Goal: Task Accomplishment & Management: Use online tool/utility

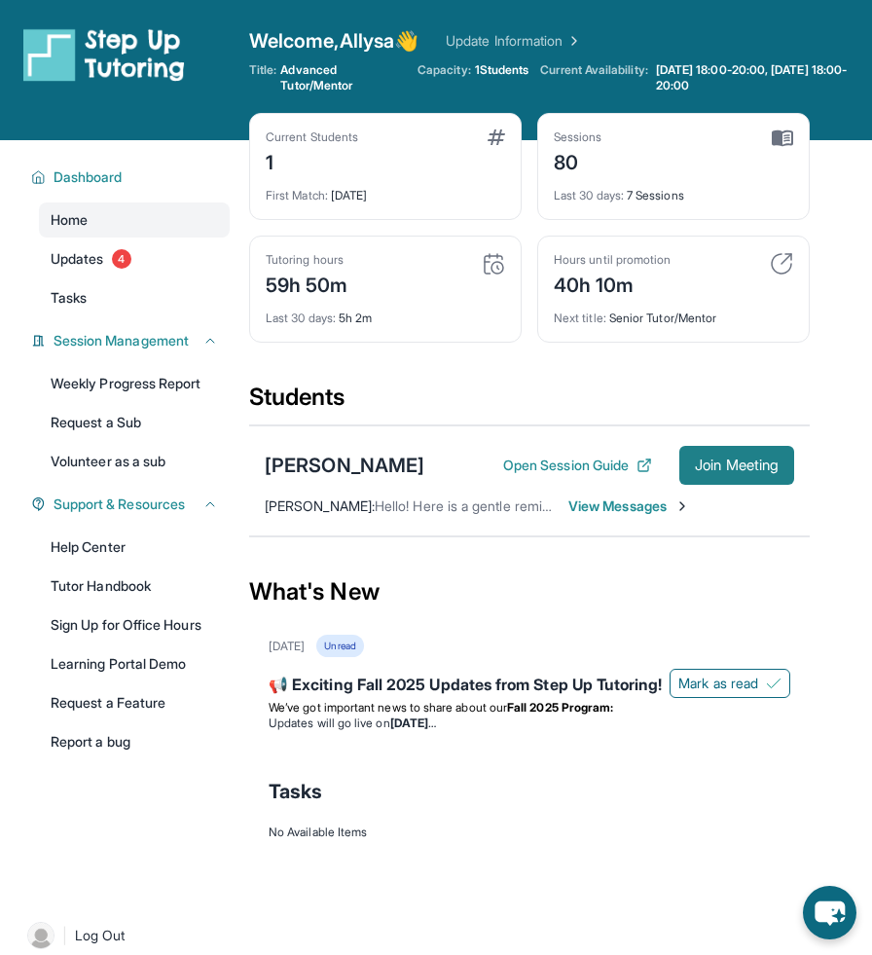
click at [734, 471] on span "Join Meeting" at bounding box center [737, 465] width 84 height 12
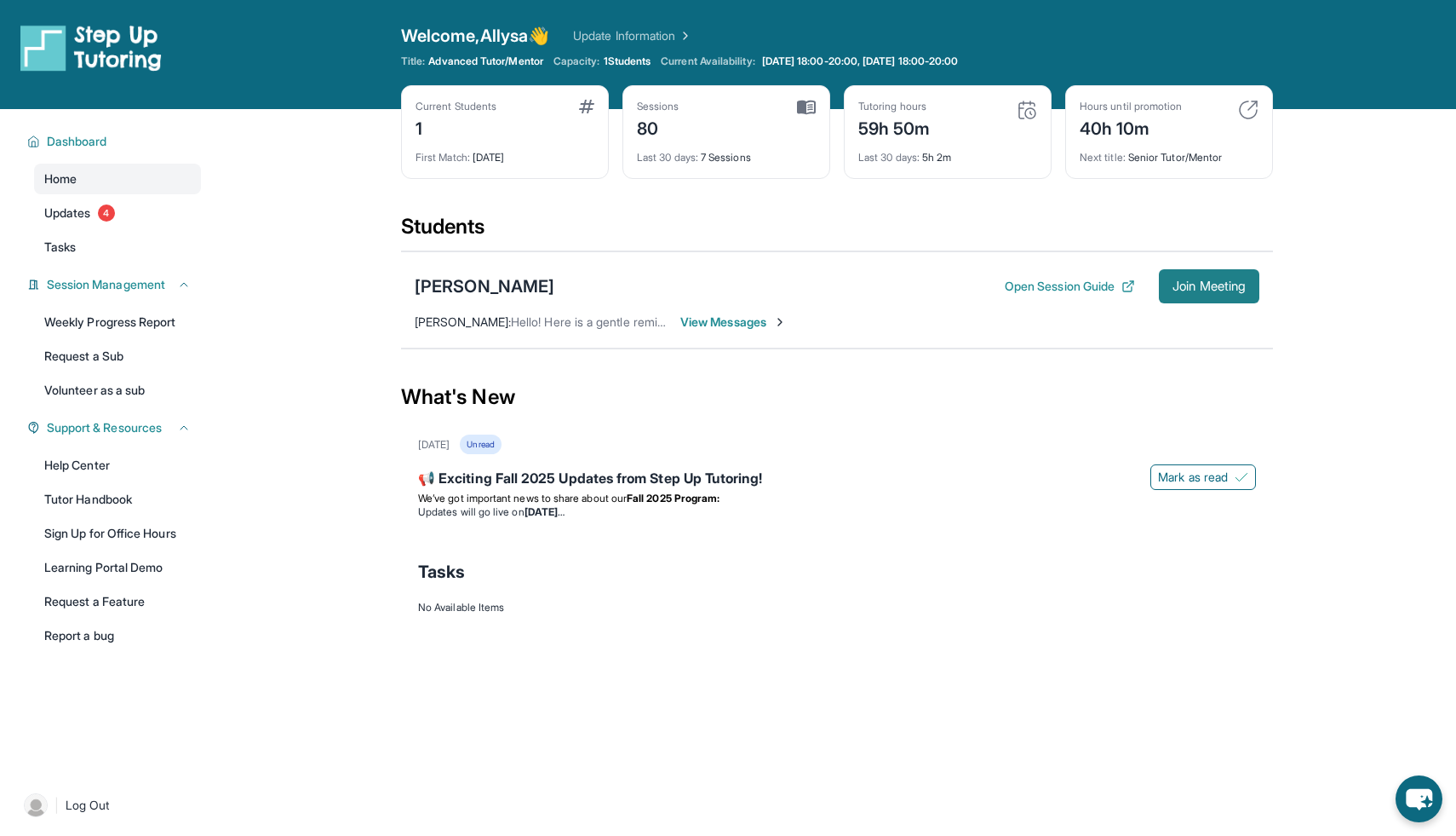
click at [762, 282] on span "Join Meeting" at bounding box center [1209, 286] width 74 height 11
click at [124, 225] on link "Updates 4" at bounding box center [117, 213] width 167 height 31
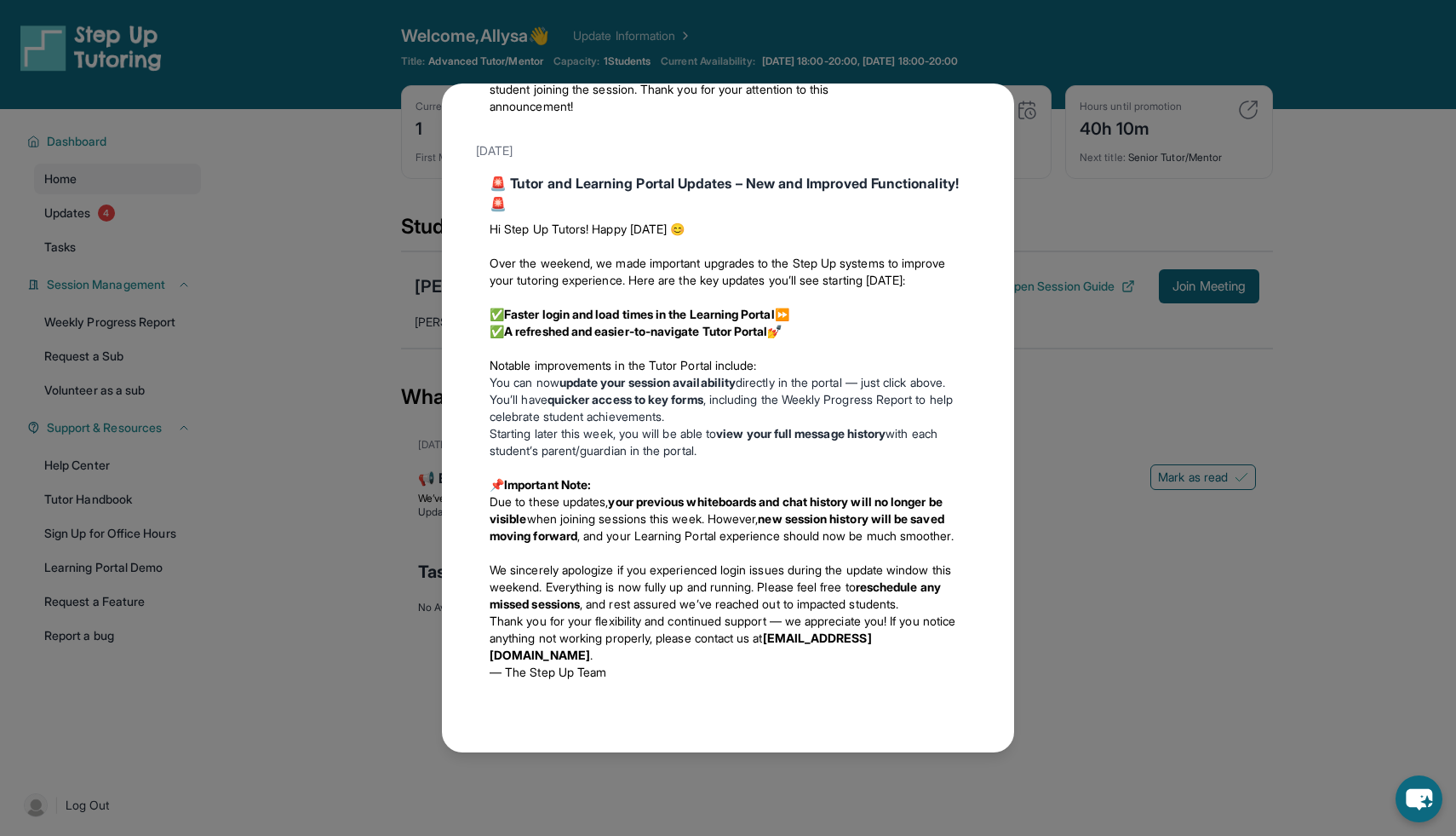
scroll to position [2030, 0]
click at [762, 366] on div "Updates [DATE] 📢 Exciting Fall 2025 Updates from Step Up Tutoring! We’ve got im…" at bounding box center [728, 418] width 1456 height 836
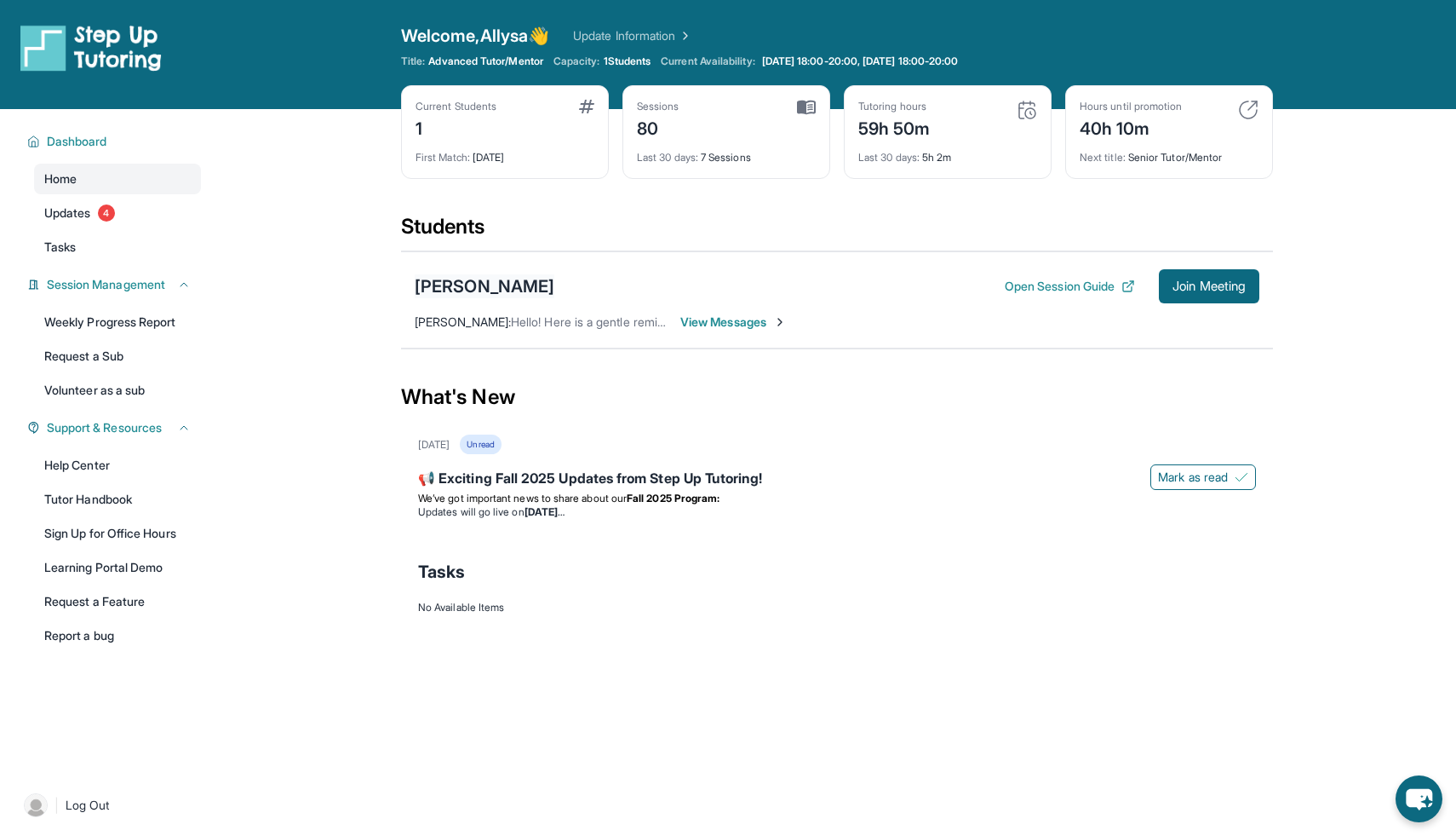
click at [470, 284] on div "[PERSON_NAME]" at bounding box center [485, 285] width 140 height 24
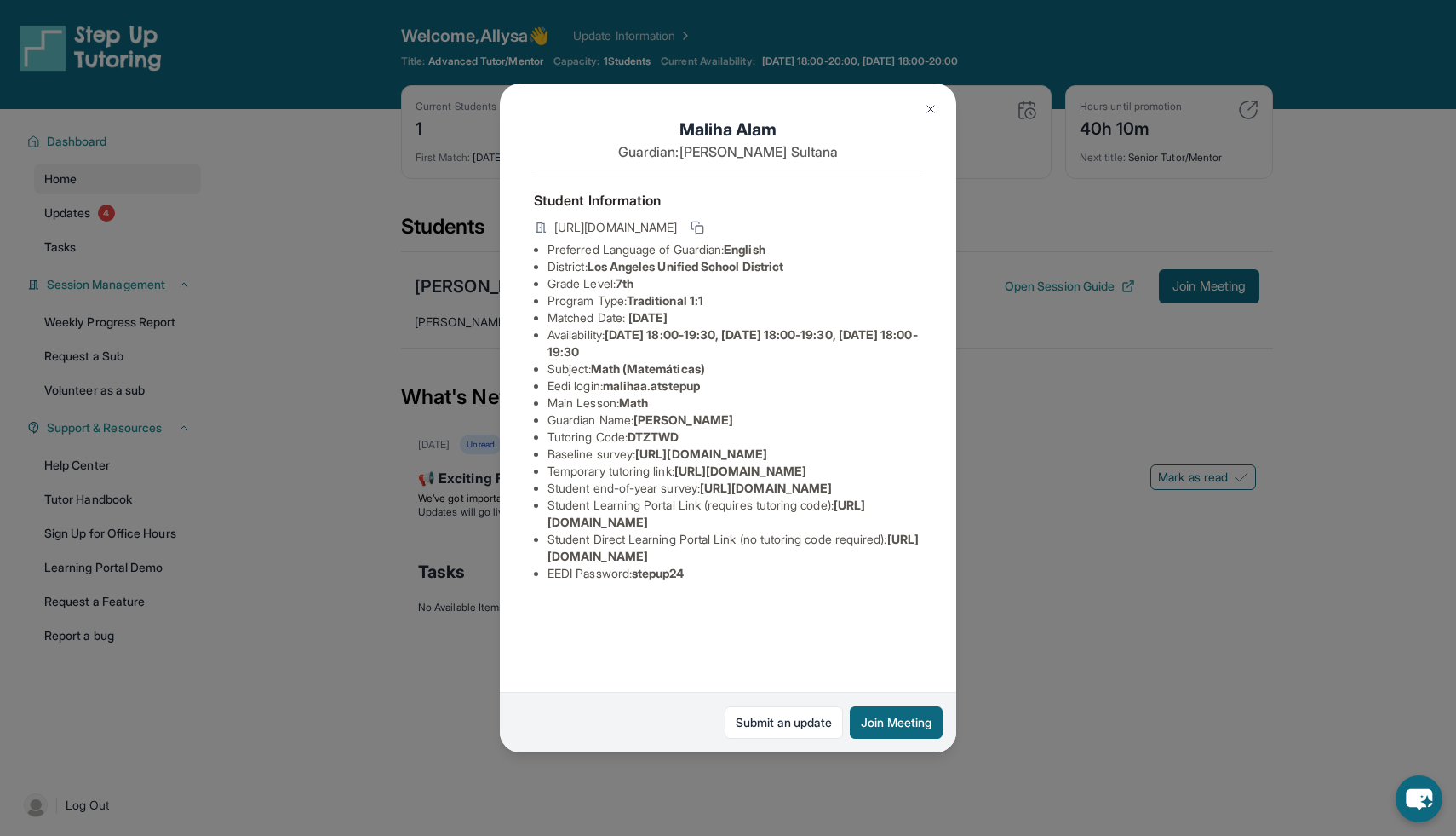
scroll to position [8, 0]
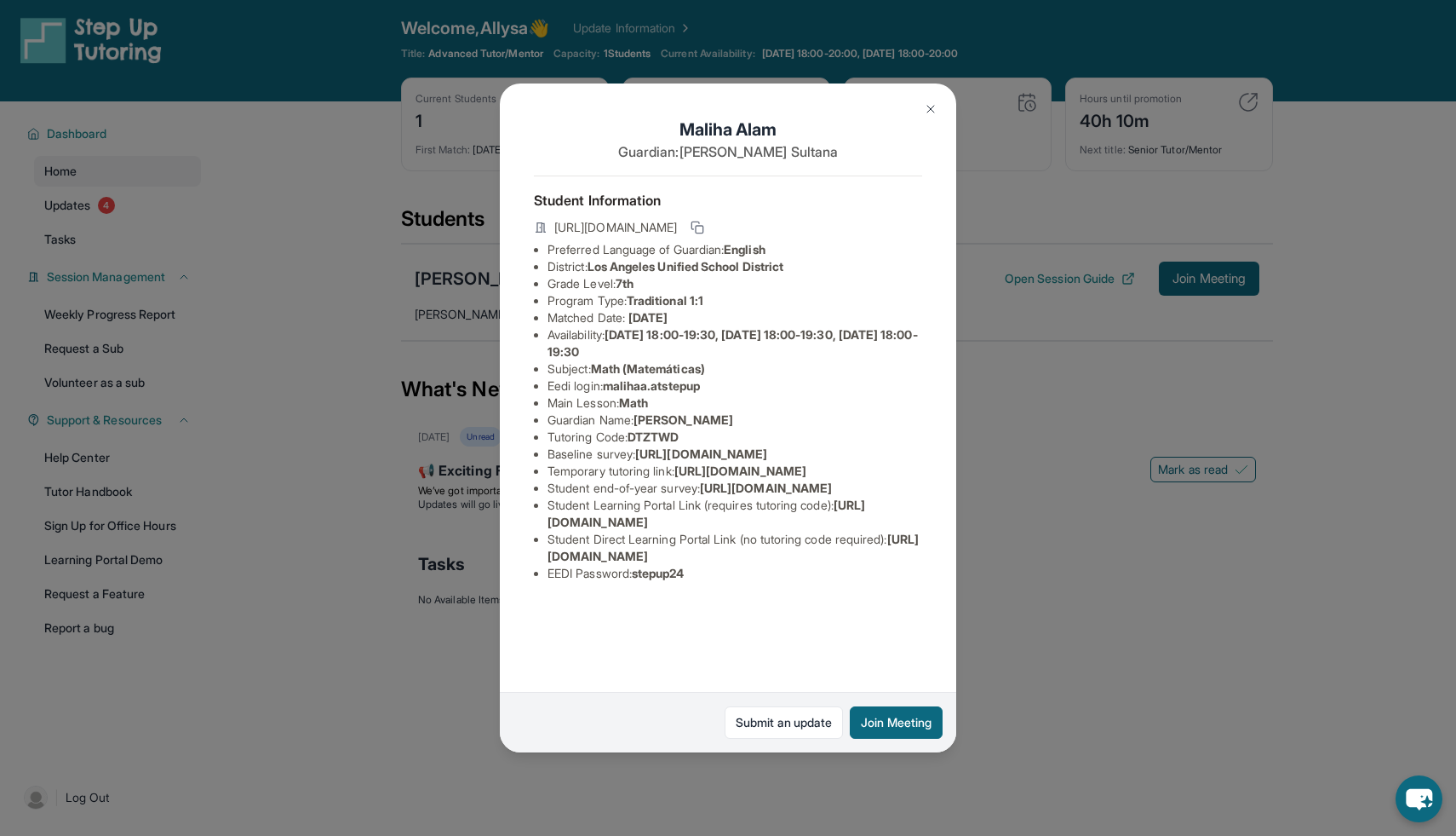
click at [693, 378] on span "malihaa.atstepup" at bounding box center [651, 385] width 97 height 15
drag, startPoint x: 714, startPoint y: 326, endPoint x: 612, endPoint y: 326, distance: 102.0
click at [612, 377] on li "Eedi login : malihaa.atstepup" at bounding box center [735, 385] width 374 height 17
copy span "malihaa.atstepup"
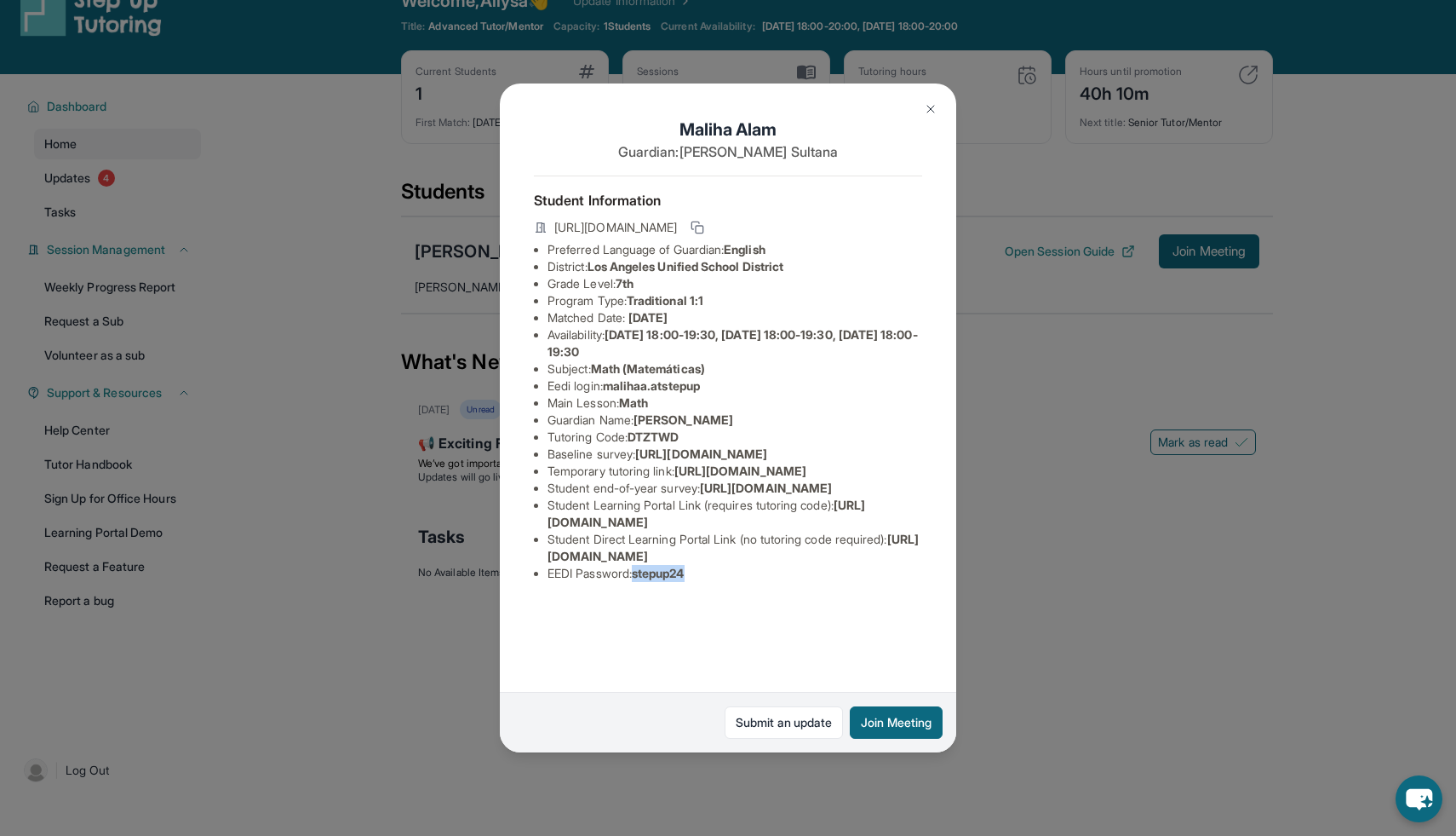
drag, startPoint x: 696, startPoint y: 658, endPoint x: 640, endPoint y: 660, distance: 56.0
click at [640, 582] on li "EEDI Password : stepup24" at bounding box center [735, 573] width 374 height 17
copy span "stepup24"
